Goal: Browse casually

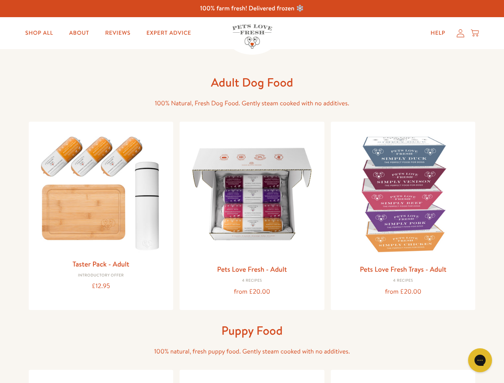
click at [480, 360] on icon "Open gorgias live chat" at bounding box center [480, 360] width 8 height 8
